Goal: Task Accomplishment & Management: Use online tool/utility

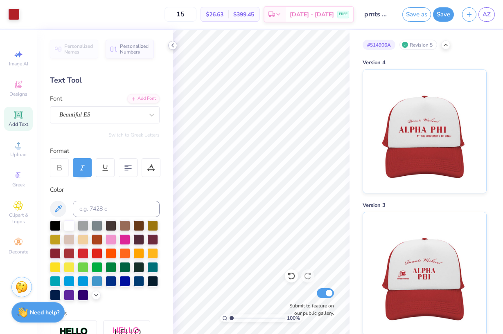
click at [173, 44] on icon at bounding box center [172, 45] width 7 height 7
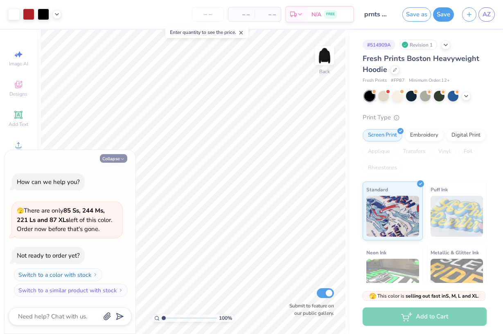
click at [119, 159] on button "Collapse" at bounding box center [113, 158] width 27 height 9
type textarea "x"
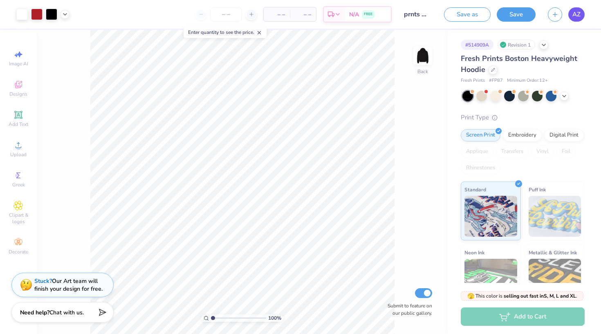
click at [502, 19] on span "AZ" at bounding box center [577, 14] width 8 height 9
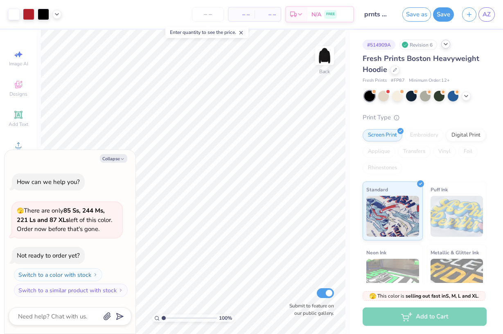
click at [444, 48] on div at bounding box center [445, 44] width 9 height 9
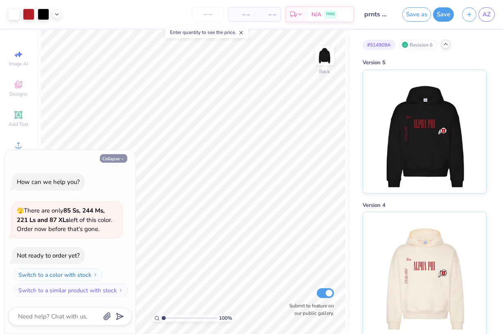
click at [119, 161] on button "Collapse" at bounding box center [113, 158] width 27 height 9
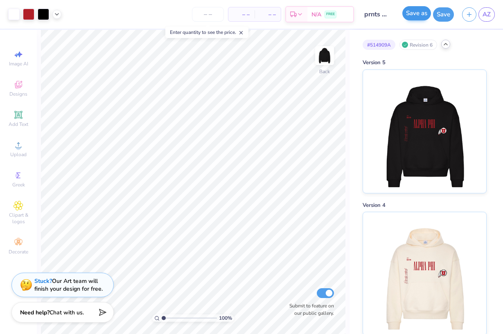
click at [417, 20] on button "Save as" at bounding box center [416, 13] width 29 height 14
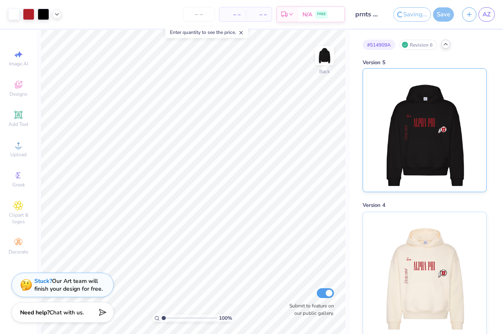
click at [439, 161] on img at bounding box center [423, 130] width 101 height 123
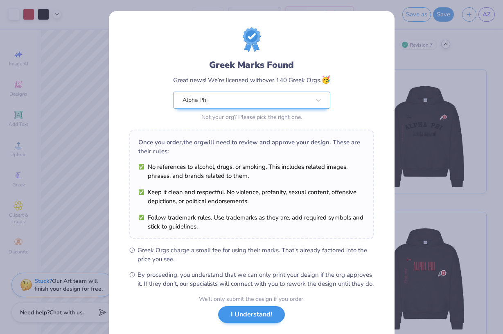
click at [249, 323] on button "I Understand!" at bounding box center [251, 314] width 67 height 17
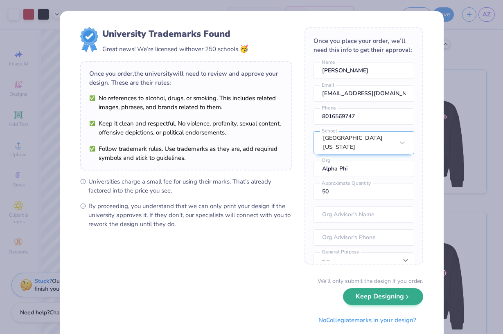
click at [398, 301] on button "Keep Designing" at bounding box center [383, 296] width 80 height 17
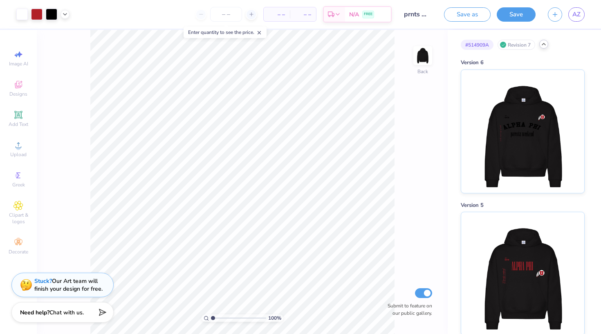
click at [502, 46] on icon at bounding box center [544, 44] width 7 height 7
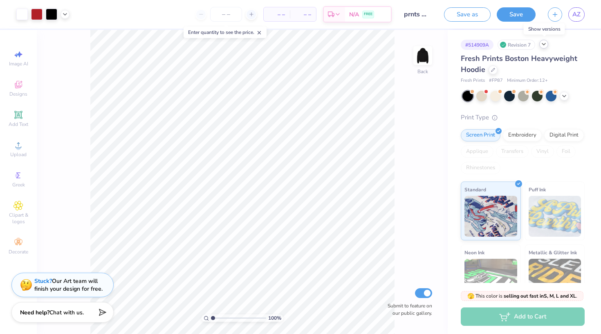
click at [502, 48] on div at bounding box center [543, 44] width 9 height 9
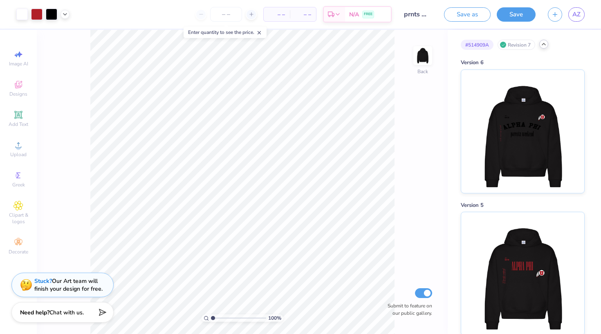
click at [502, 46] on icon at bounding box center [544, 44] width 7 height 7
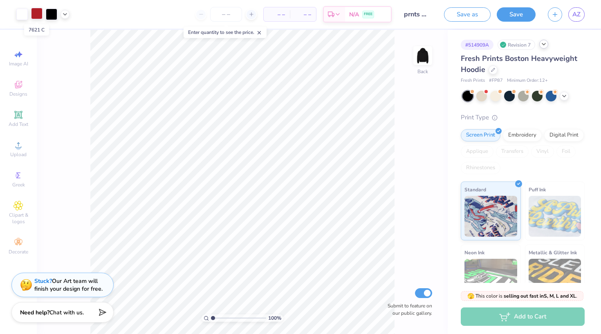
click at [40, 16] on div at bounding box center [36, 13] width 11 height 11
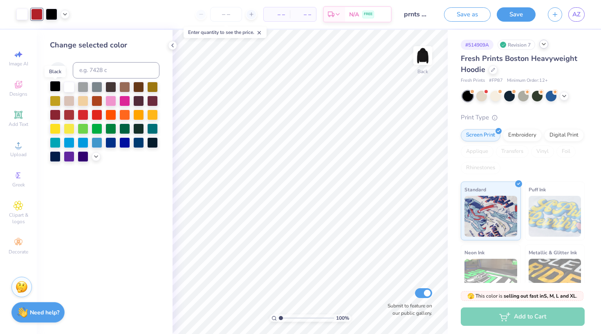
click at [56, 88] on div at bounding box center [55, 86] width 11 height 11
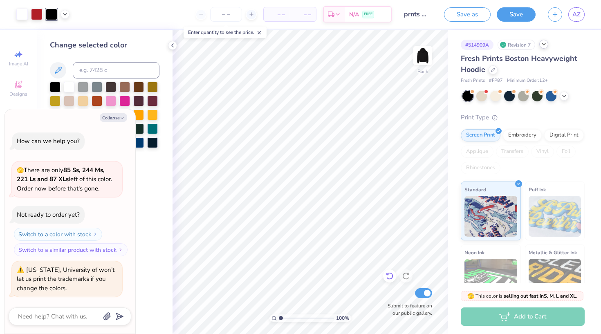
click at [389, 278] on icon at bounding box center [390, 276] width 8 height 8
click at [171, 46] on icon at bounding box center [172, 45] width 7 height 7
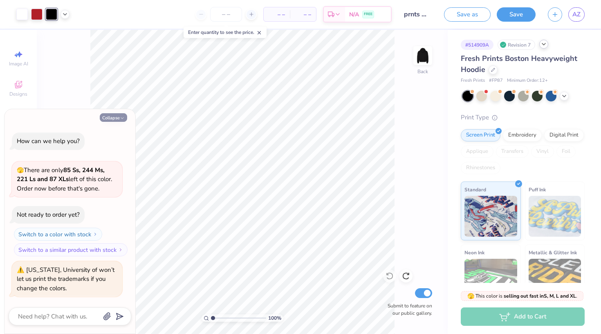
click at [120, 120] on icon "button" at bounding box center [122, 118] width 5 height 5
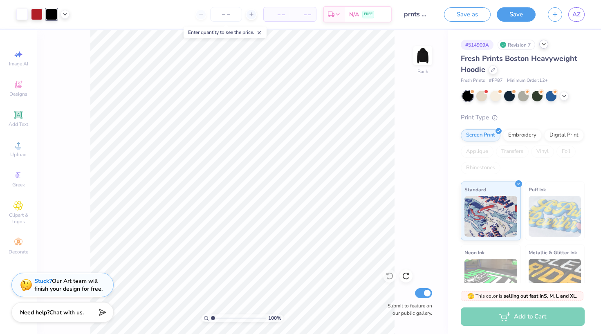
click at [502, 43] on icon at bounding box center [544, 44] width 7 height 7
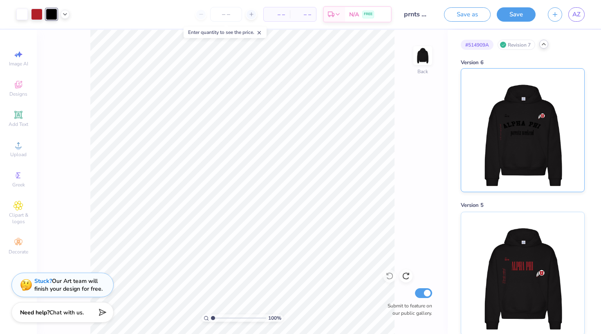
click at [502, 162] on img at bounding box center [522, 130] width 101 height 123
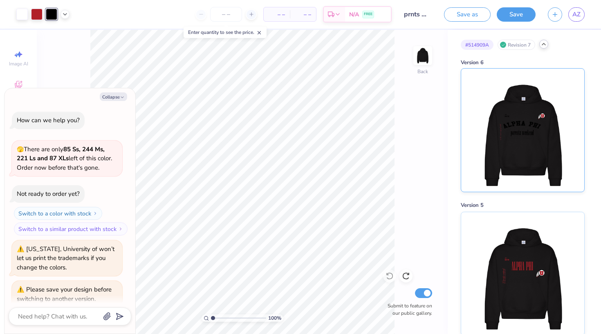
scroll to position [25, 0]
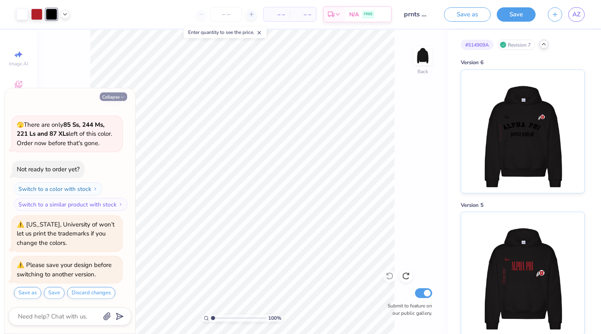
click at [113, 96] on button "Collapse" at bounding box center [113, 96] width 27 height 9
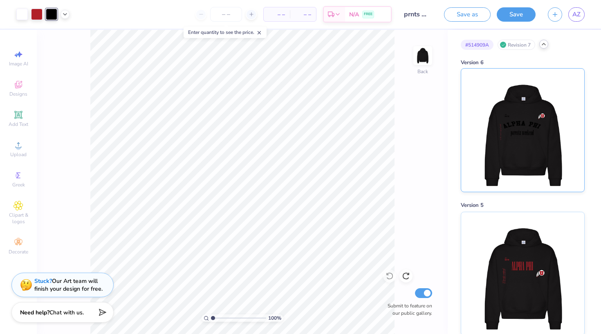
click at [502, 139] on img at bounding box center [522, 130] width 101 height 123
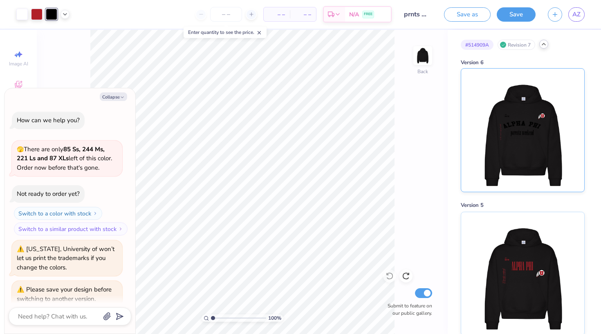
scroll to position [72, 0]
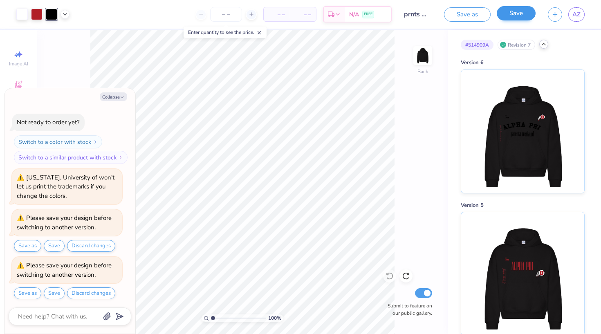
click at [502, 16] on button "Save" at bounding box center [516, 13] width 39 height 14
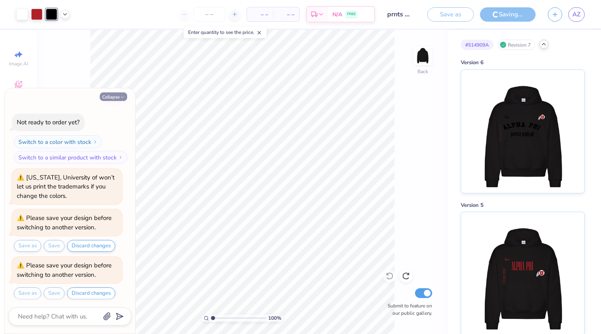
click at [115, 98] on button "Collapse" at bounding box center [113, 96] width 27 height 9
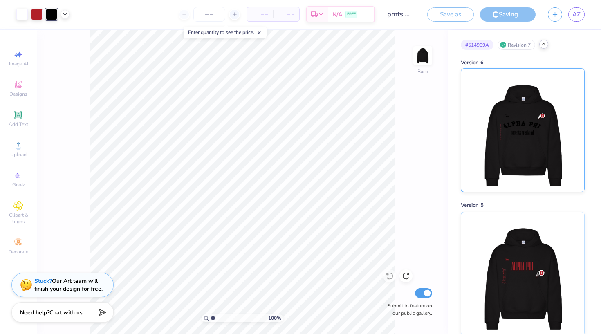
click at [475, 138] on img at bounding box center [522, 130] width 101 height 123
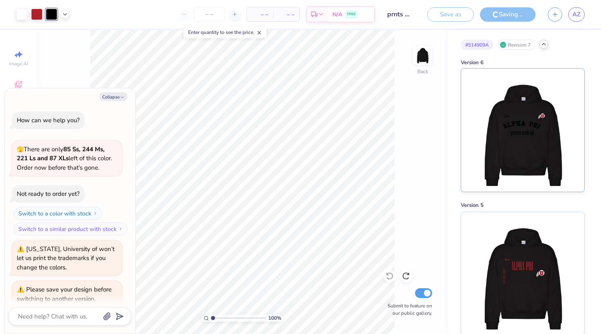
scroll to position [119, 0]
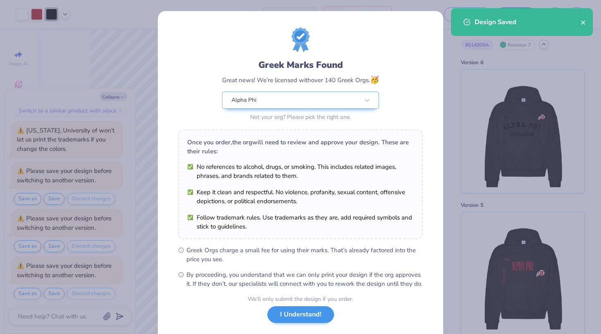
click at [298, 323] on button "I Understand!" at bounding box center [300, 314] width 67 height 17
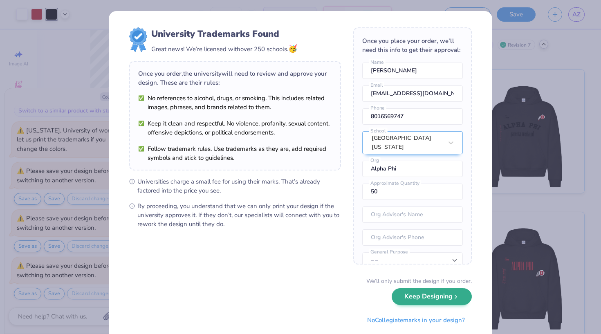
click at [441, 298] on button "Keep Designing" at bounding box center [432, 296] width 80 height 17
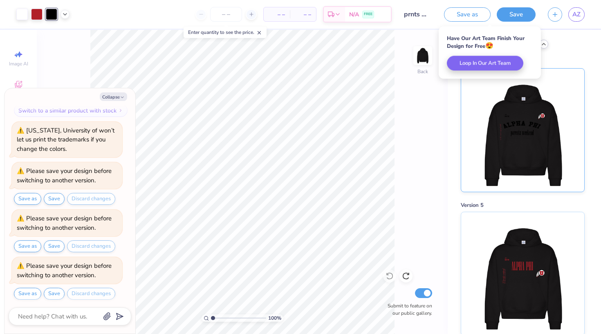
click at [502, 146] on img at bounding box center [522, 130] width 101 height 123
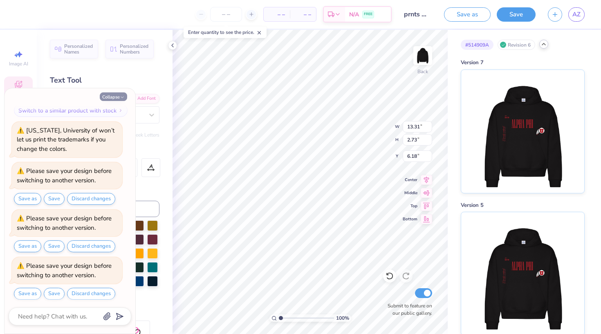
click at [115, 98] on button "Collapse" at bounding box center [113, 96] width 27 height 9
type textarea "x"
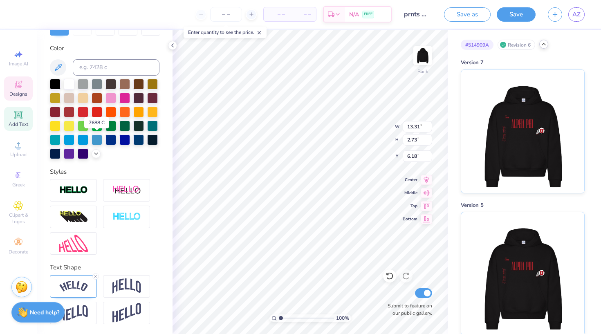
scroll to position [142, 0]
click at [89, 284] on div at bounding box center [73, 286] width 47 height 22
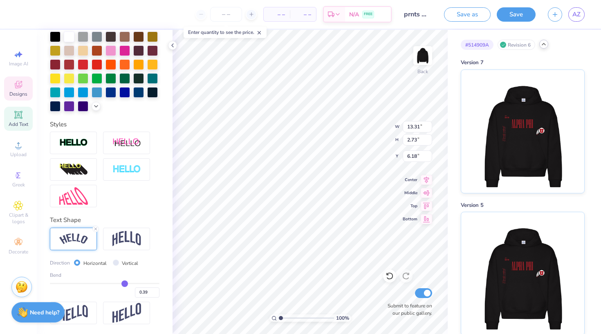
scroll to position [189, 0]
type input "0.41"
type input "0.42"
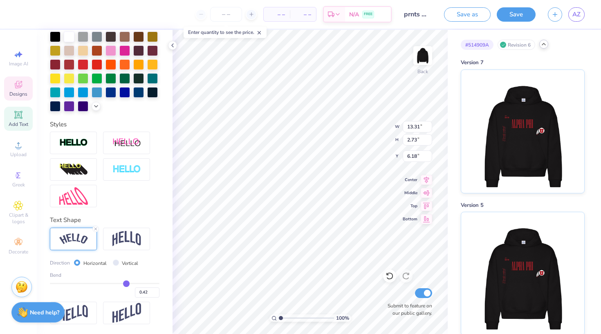
type input "0.43"
type input "0.44"
type input "0.45"
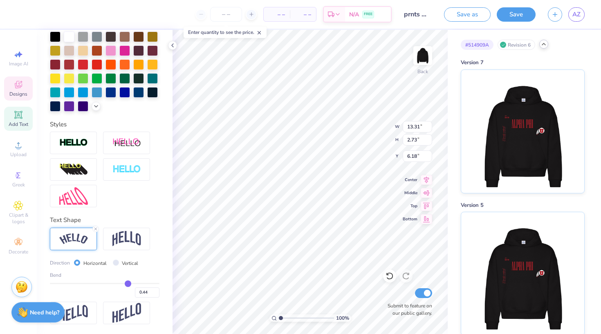
type input "0.45"
type input "0.47"
type input "0.48"
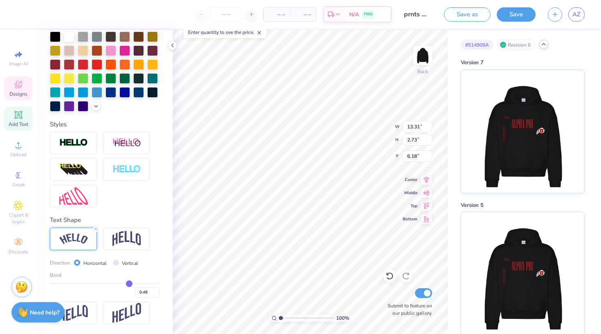
type input "0.49"
type input "0.5"
type input "0.50"
type input "0.51"
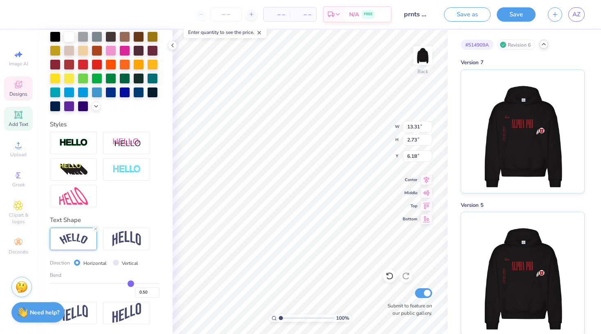
type input "0.51"
type input "0.52"
drag, startPoint x: 126, startPoint y: 285, endPoint x: 132, endPoint y: 285, distance: 5.7
type input "0.52"
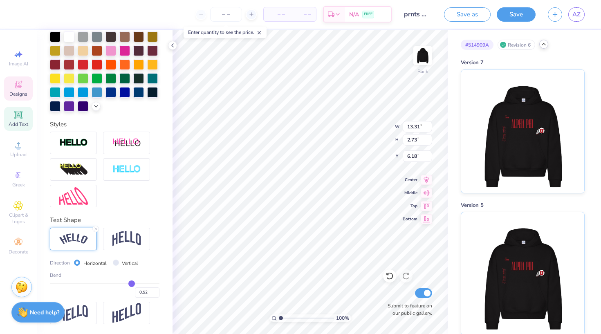
click at [132, 284] on input "range" at bounding box center [105, 283] width 110 height 1
type input "13.86"
type input "3.53"
type input "5.78"
type input "0.5"
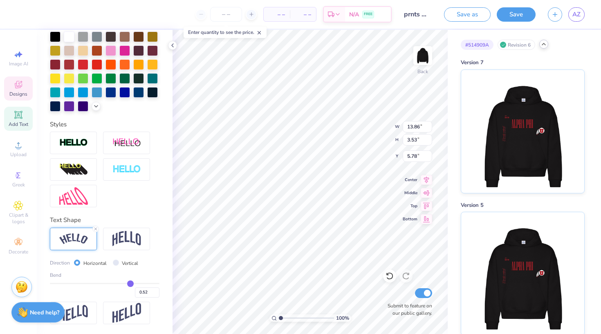
type input "0.50"
type input "0.48"
type input "0.46"
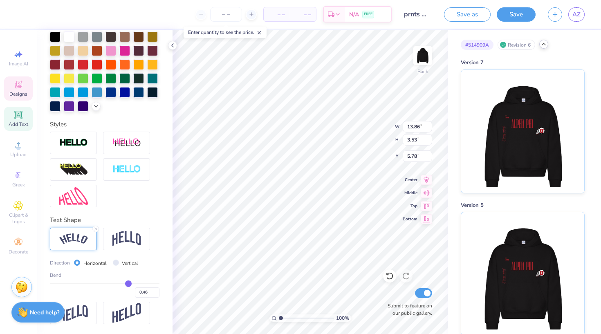
type input "0.44"
type input "0.42"
type input "0.4"
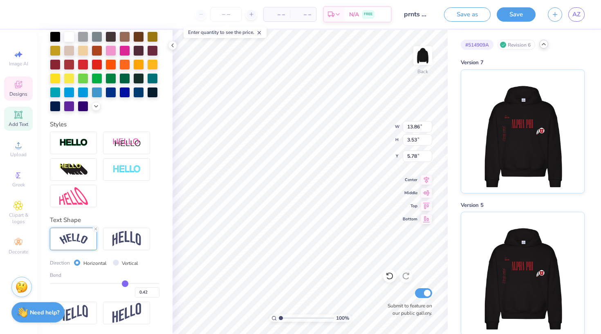
type input "0.40"
type input "0.37"
type input "0.35"
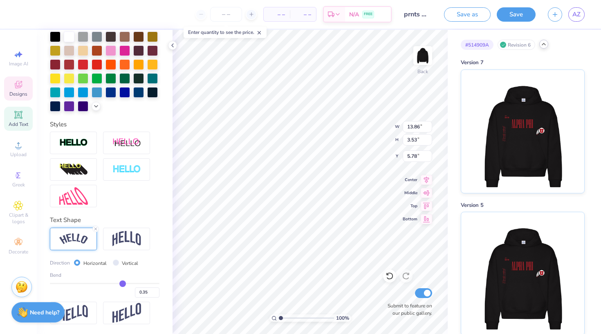
type input "0.33"
type input "0.32"
type input "0.31"
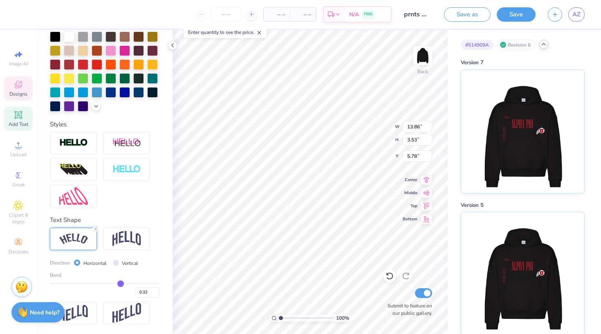
type input "0.31"
drag, startPoint x: 132, startPoint y: 285, endPoint x: 121, endPoint y: 285, distance: 11.0
type input "0.31"
click at [121, 284] on input "range" at bounding box center [105, 283] width 110 height 1
type input "12.95"
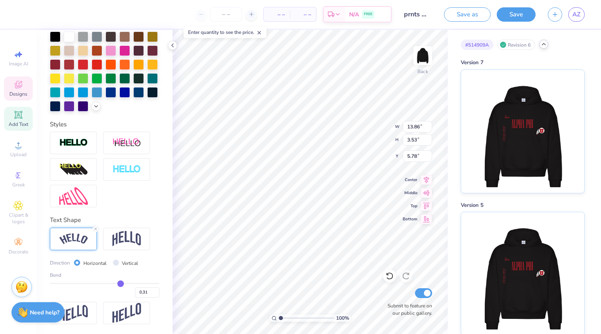
type input "2.34"
type input "6.38"
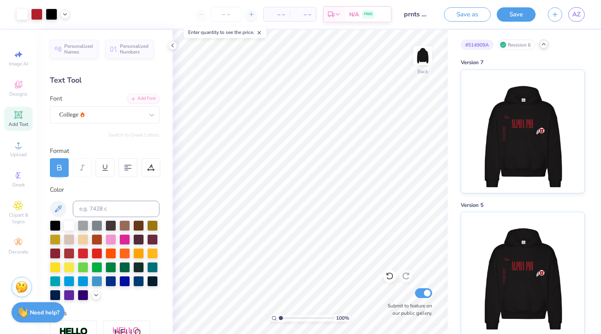
scroll to position [0, 0]
click at [60, 164] on icon at bounding box center [59, 167] width 7 height 7
click at [61, 175] on div at bounding box center [59, 167] width 19 height 19
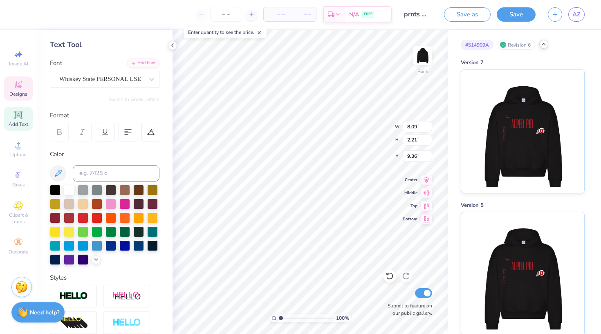
scroll to position [28, 0]
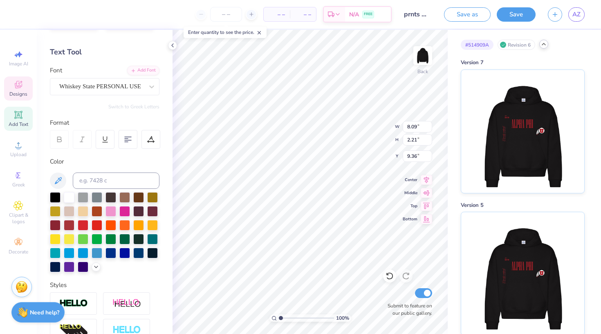
type input "9.13"
type input "2.49"
type input "9.47"
type input "8.87"
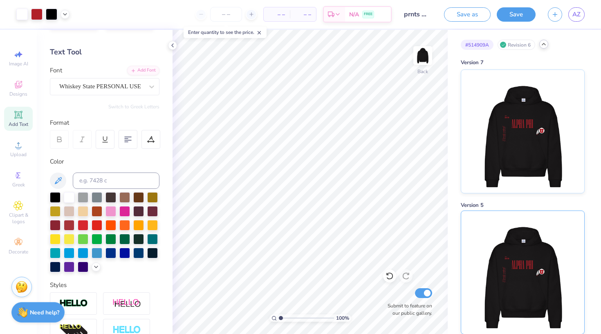
scroll to position [0, 0]
click at [172, 46] on icon at bounding box center [172, 45] width 7 height 7
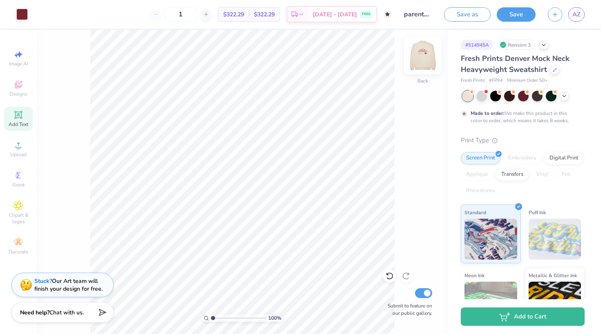
click at [422, 54] on img at bounding box center [423, 55] width 33 height 33
click at [499, 95] on div at bounding box center [495, 95] width 11 height 11
click at [425, 56] on img at bounding box center [423, 55] width 33 height 33
